Goal: Participate in discussion: Engage in conversation with other users on a specific topic

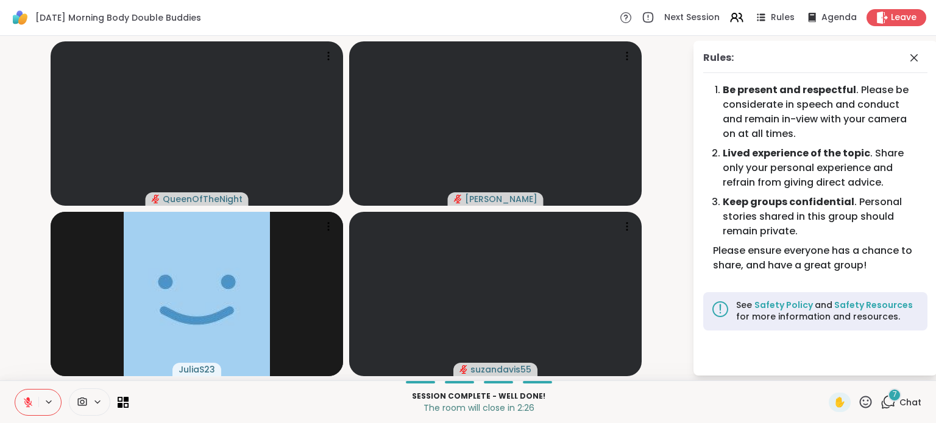
click at [875, 10] on div "Leave" at bounding box center [896, 17] width 60 height 17
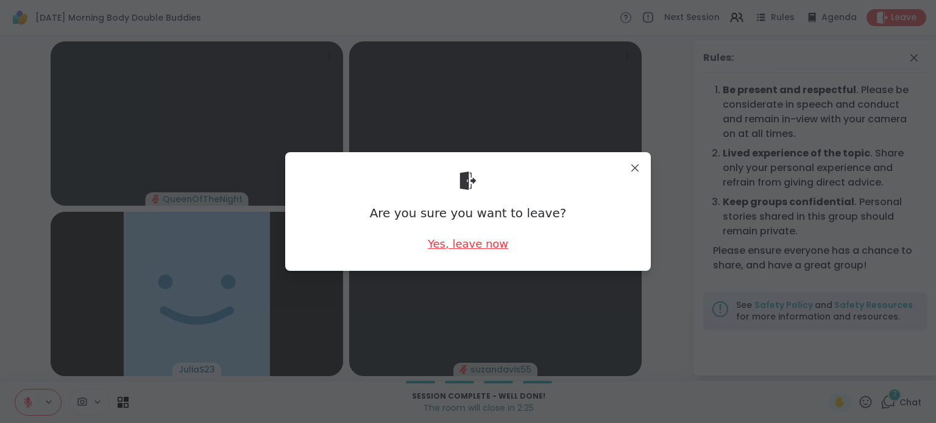
click at [438, 238] on div "Yes, leave now" at bounding box center [468, 243] width 80 height 15
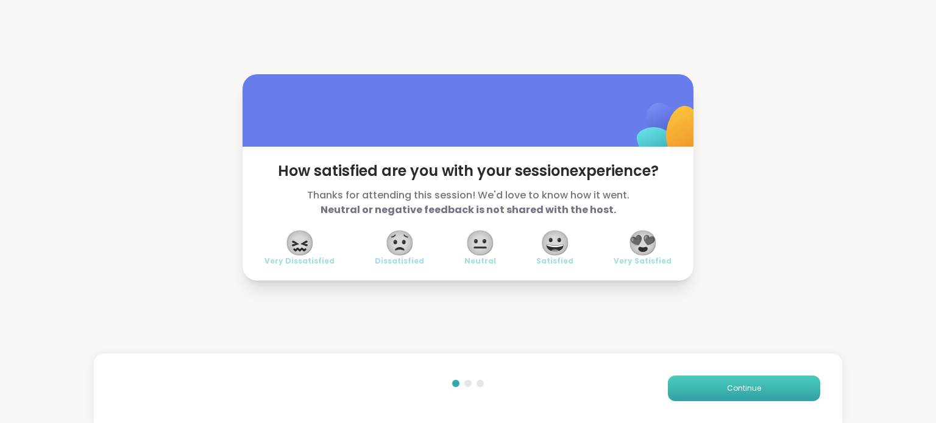
click at [716, 396] on button "Continue" at bounding box center [744, 389] width 152 height 26
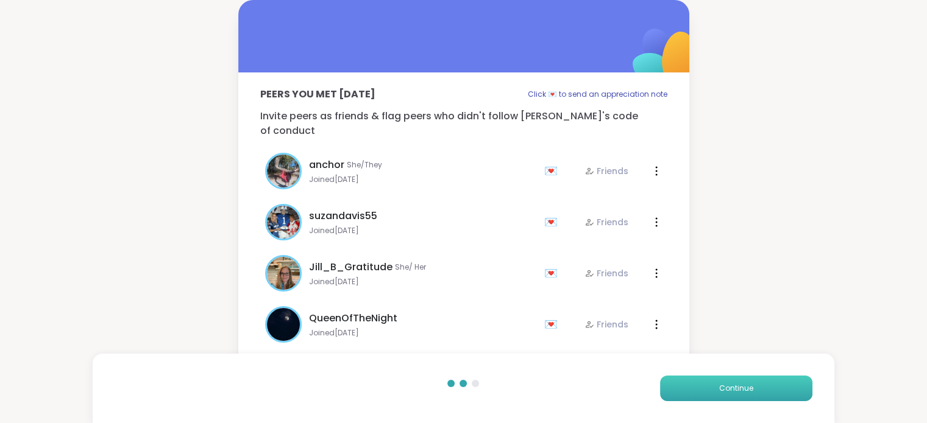
click at [716, 396] on button "Continue" at bounding box center [736, 389] width 152 height 26
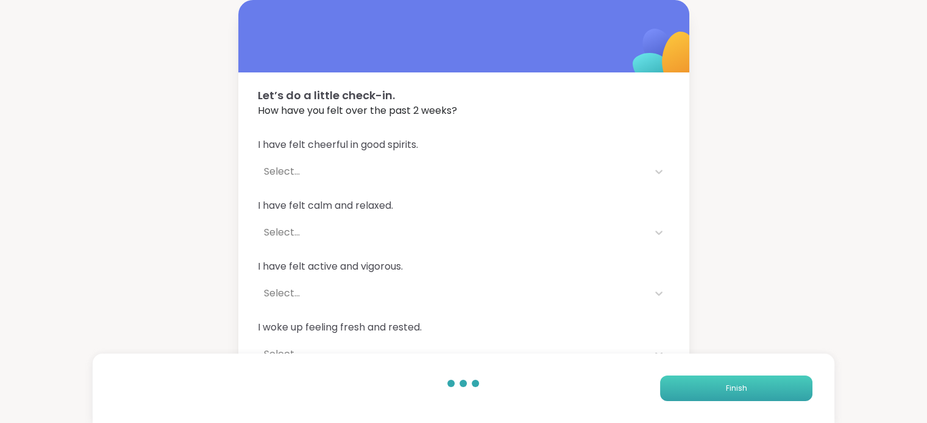
click at [716, 396] on button "Finish" at bounding box center [736, 389] width 152 height 26
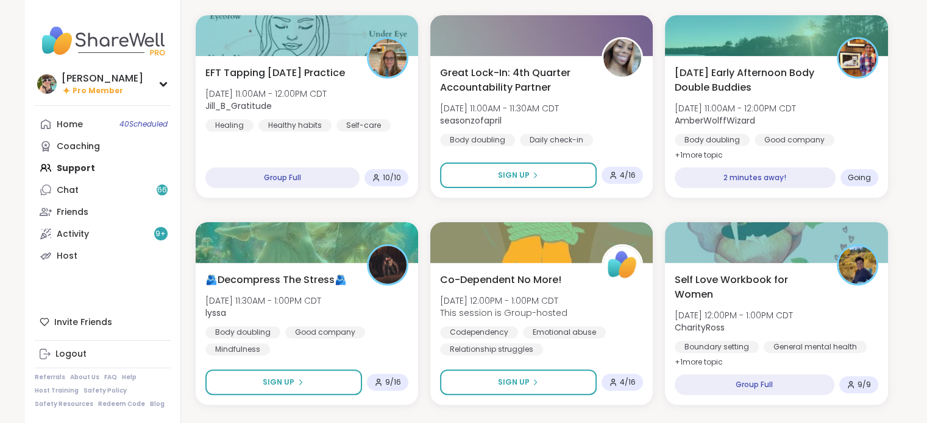
scroll to position [350, 0]
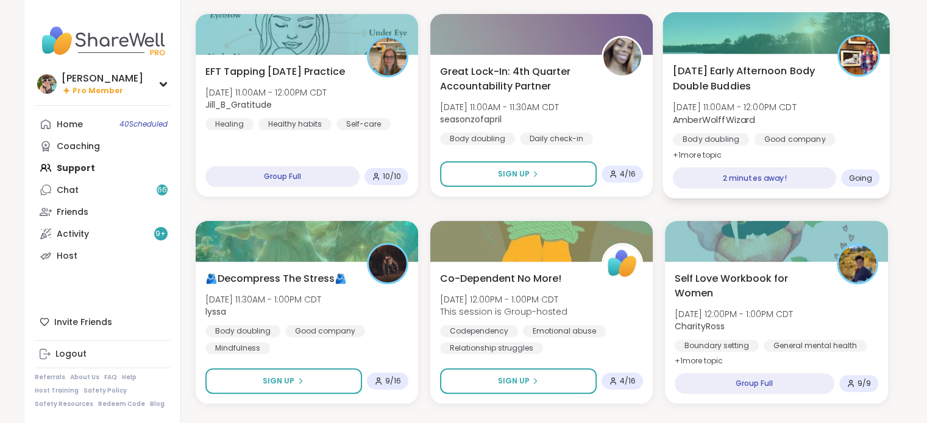
click at [810, 132] on div "[DATE] Early Afternoon Body Double Buddies [DATE] 11:00AM - 12:00PM CDT AmberWo…" at bounding box center [776, 112] width 207 height 99
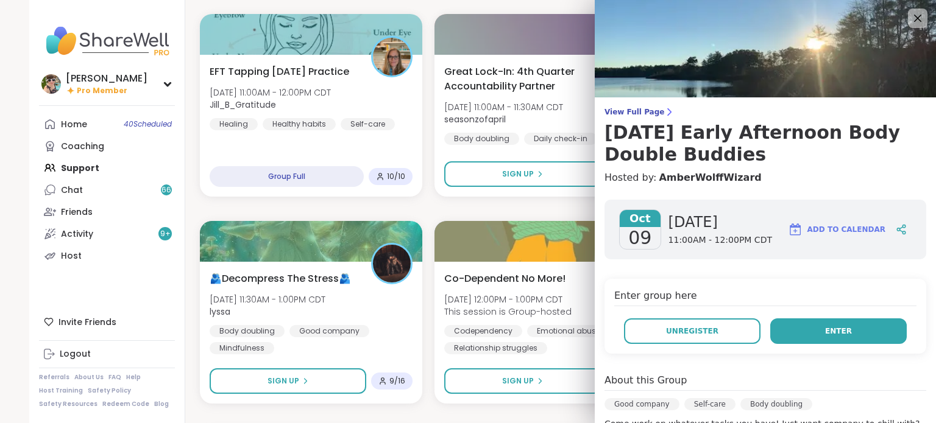
click at [807, 341] on button "Enter" at bounding box center [838, 332] width 136 height 26
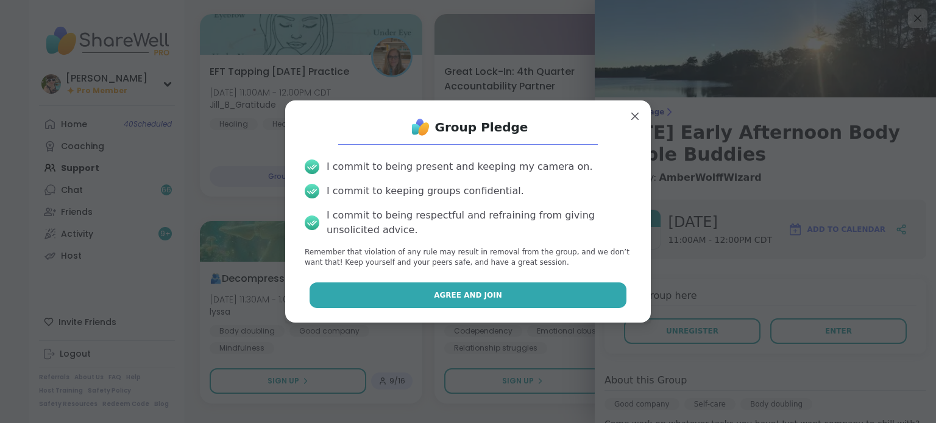
click at [526, 292] on button "Agree and Join" at bounding box center [467, 296] width 317 height 26
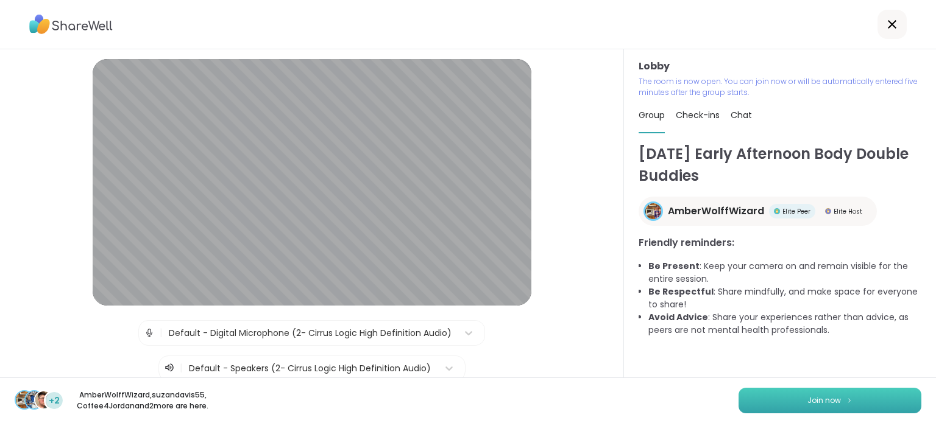
click at [756, 399] on button "Join now" at bounding box center [829, 401] width 183 height 26
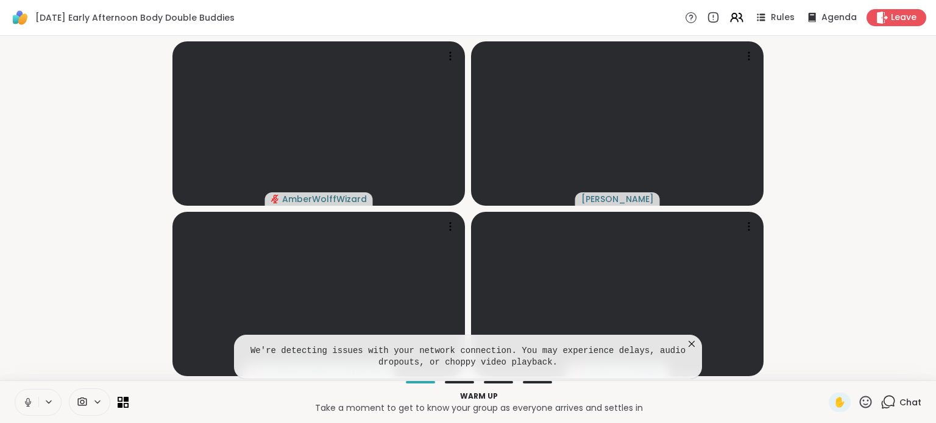
click at [26, 395] on button at bounding box center [26, 403] width 23 height 26
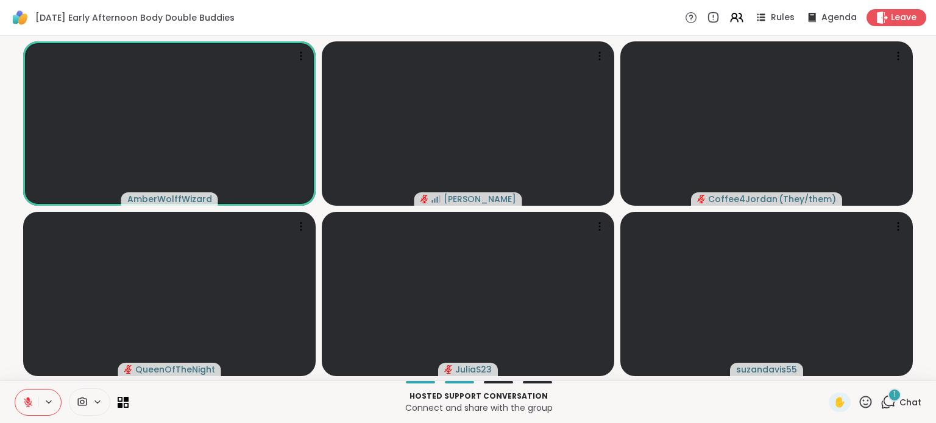
click at [23, 395] on button at bounding box center [26, 403] width 23 height 26
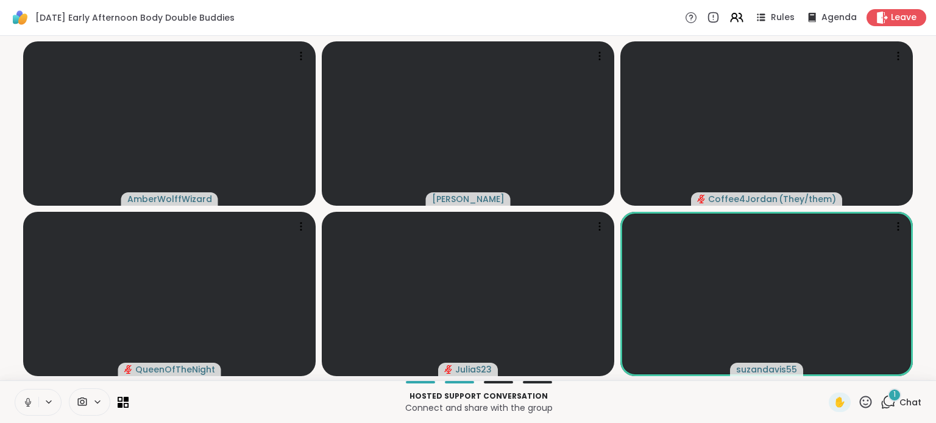
click at [23, 395] on button at bounding box center [26, 403] width 23 height 26
